Goal: Information Seeking & Learning: Learn about a topic

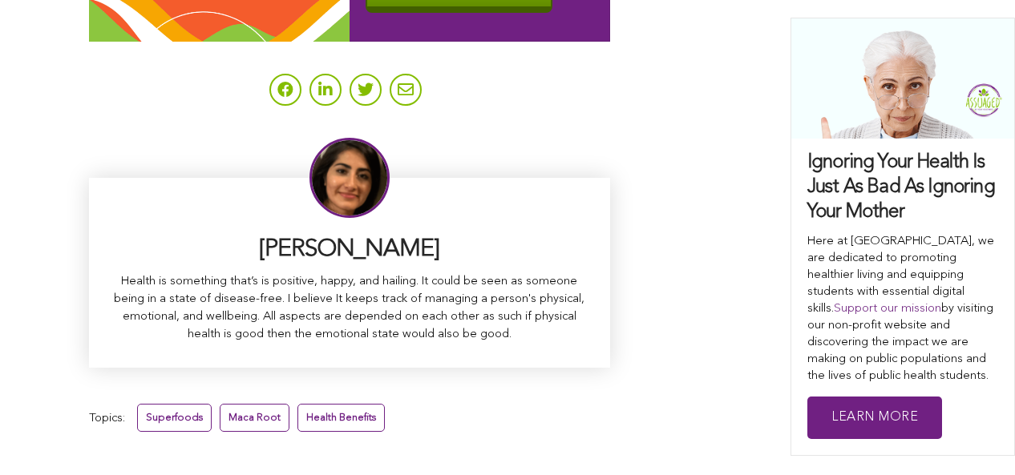
scroll to position [10499, 0]
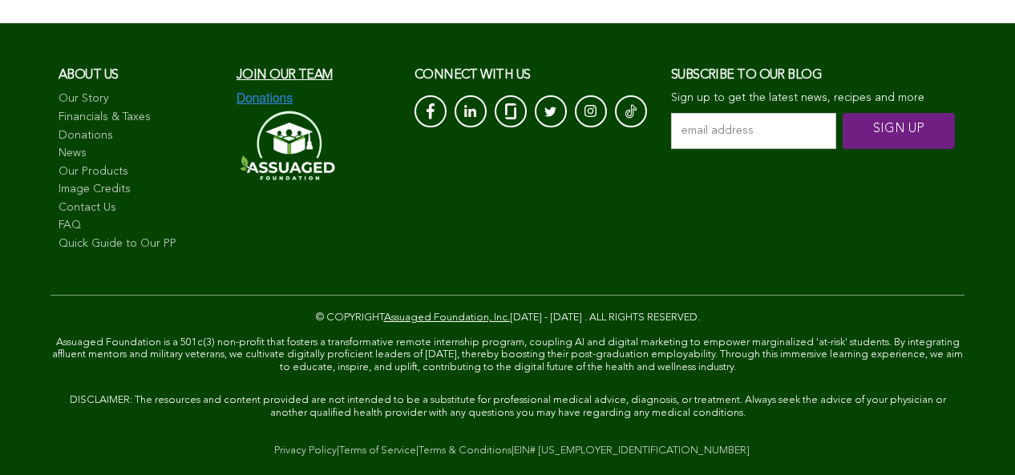
scroll to position [393, 0]
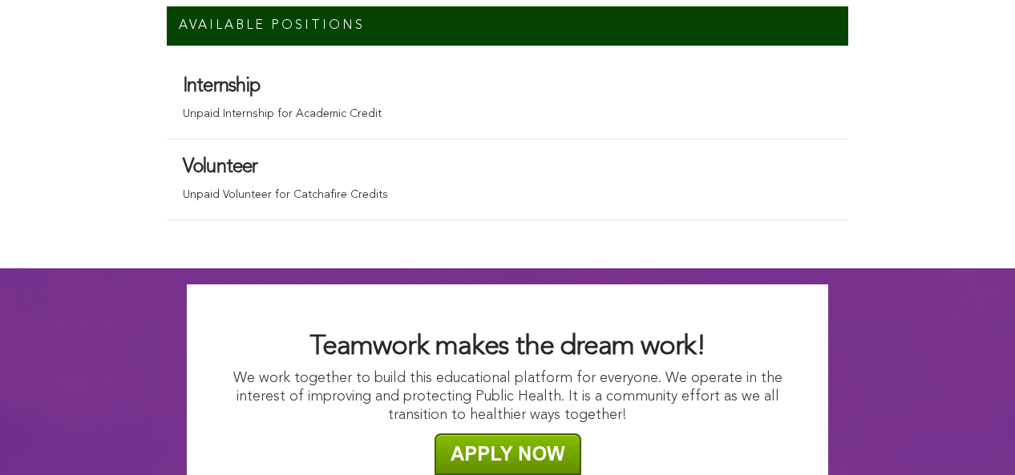
scroll to position [11228, 0]
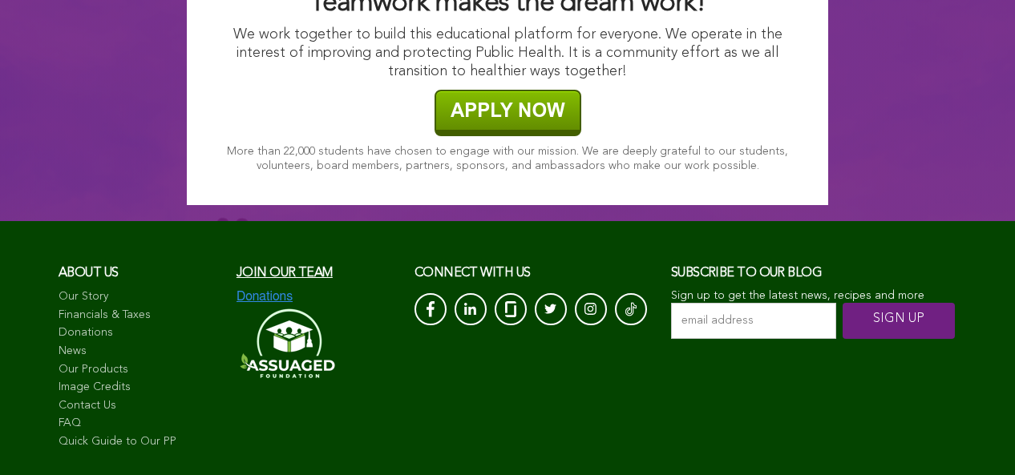
click at [103, 289] on link "Our Story" at bounding box center [140, 297] width 162 height 16
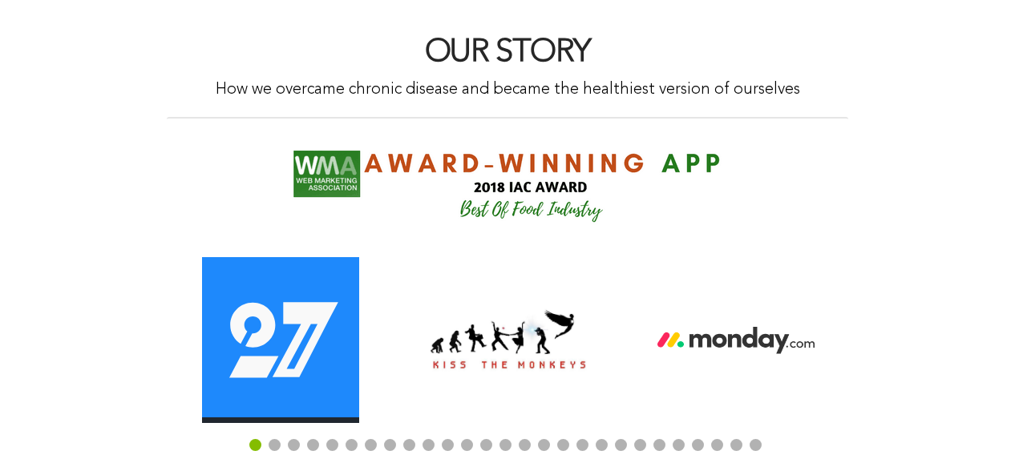
scroll to position [1184, 0]
